Goal: Information Seeking & Learning: Learn about a topic

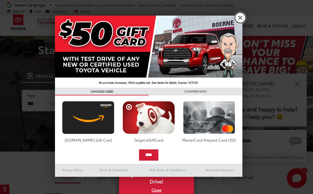
click at [244, 16] on link "X" at bounding box center [240, 18] width 11 height 11
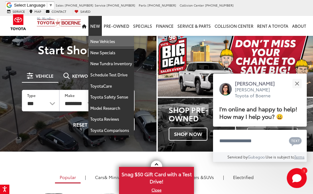
click at [101, 36] on link "New Vehicles" at bounding box center [111, 41] width 46 height 11
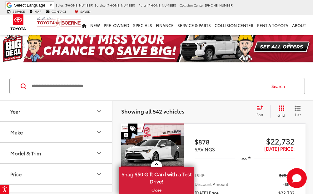
click at [63, 152] on button "Model & Trim" at bounding box center [56, 153] width 113 height 20
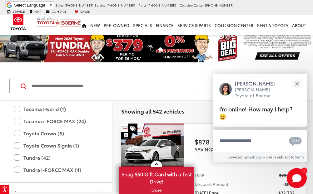
click at [81, 88] on input "Search by Make, Model, or Keyword" at bounding box center [148, 86] width 235 height 15
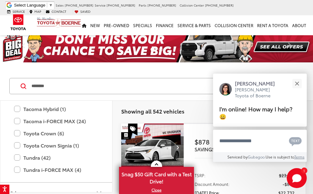
type input "********"
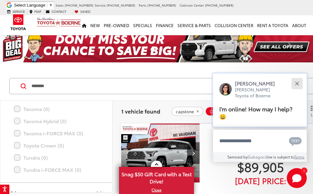
click at [297, 81] on button "Close" at bounding box center [296, 83] width 13 height 13
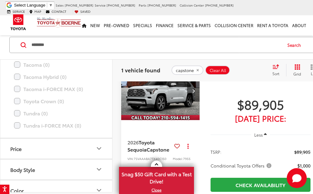
scroll to position [31, 0]
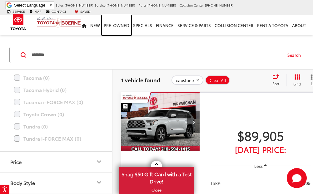
drag, startPoint x: 69, startPoint y: 1, endPoint x: 35, endPoint y: -13, distance: 36.9
